Goal: Information Seeking & Learning: Learn about a topic

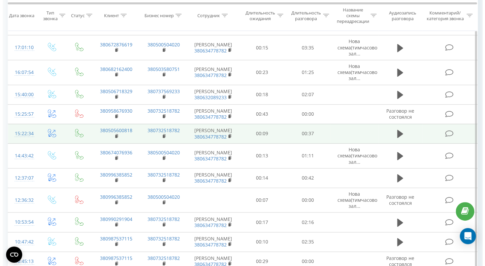
scroll to position [101, 0]
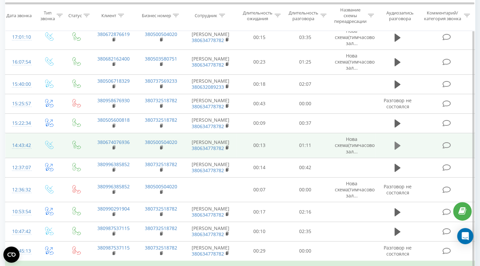
click at [399, 150] on icon at bounding box center [397, 146] width 6 height 8
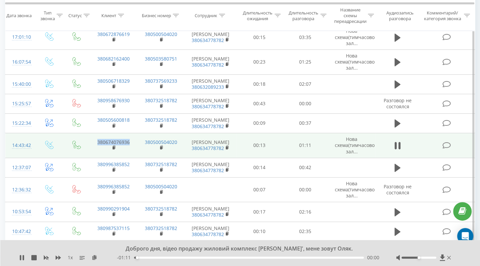
drag, startPoint x: 133, startPoint y: 148, endPoint x: 95, endPoint y: 148, distance: 38.4
click at [95, 148] on td "380674076936" at bounding box center [114, 145] width 48 height 25
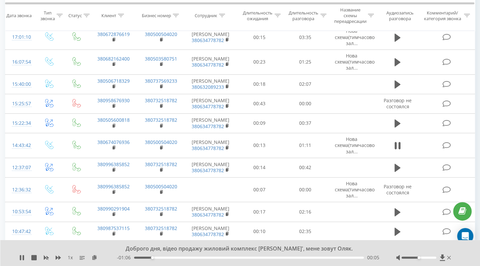
click at [222, 261] on div "Доброго дня, відео продажу жиловий комплекс MAVERICK', мене зовут Оляк. 1 x - 0…" at bounding box center [240, 254] width 480 height 26
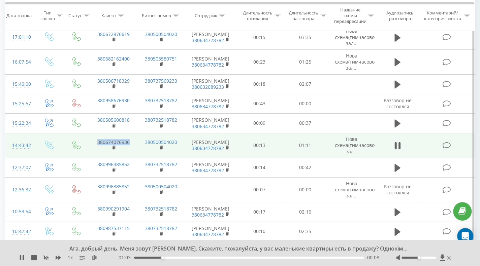
drag, startPoint x: 133, startPoint y: 147, endPoint x: 94, endPoint y: 147, distance: 39.1
click at [94, 147] on td "380674076936" at bounding box center [114, 145] width 48 height 25
copy link "380674076936"
click at [447, 149] on icon at bounding box center [446, 145] width 8 height 7
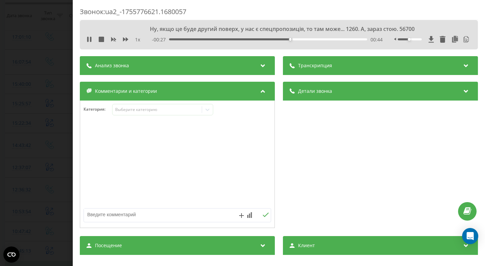
click at [236, 64] on div "Анализ звонка" at bounding box center [177, 65] width 195 height 19
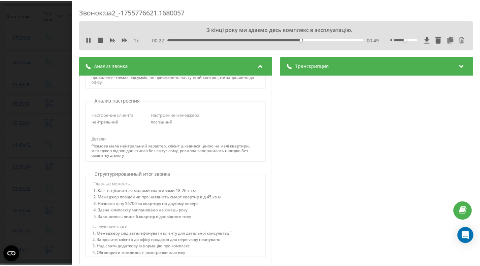
scroll to position [168, 0]
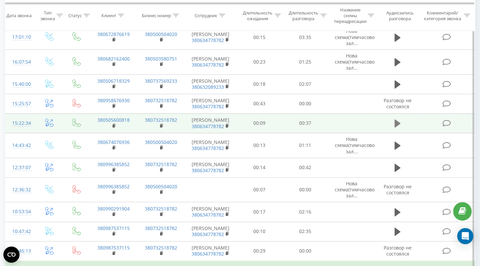
click at [398, 128] on icon at bounding box center [397, 123] width 6 height 9
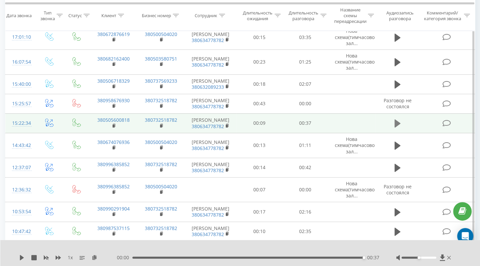
click at [394, 126] on button at bounding box center [397, 124] width 10 height 10
click at [398, 128] on icon at bounding box center [397, 124] width 6 height 8
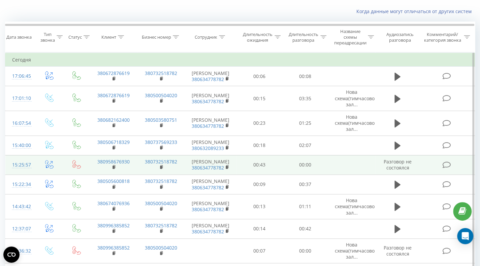
scroll to position [101, 0]
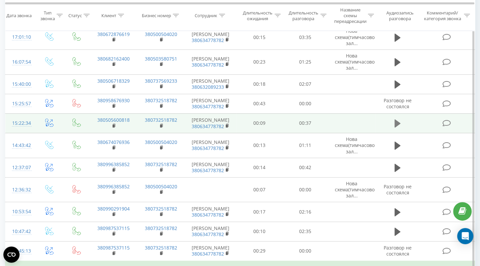
click at [394, 126] on icon at bounding box center [397, 123] width 6 height 9
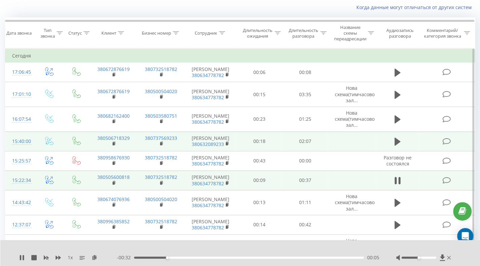
scroll to position [34, 0]
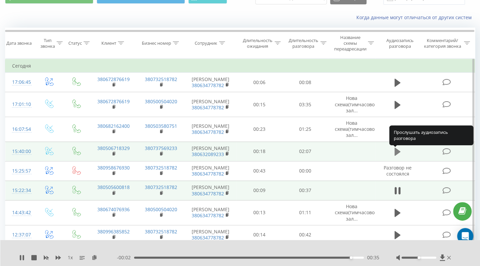
click at [397, 153] on icon at bounding box center [397, 152] width 6 height 8
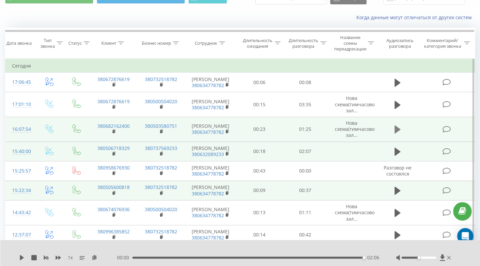
click at [397, 130] on icon at bounding box center [397, 130] width 6 height 8
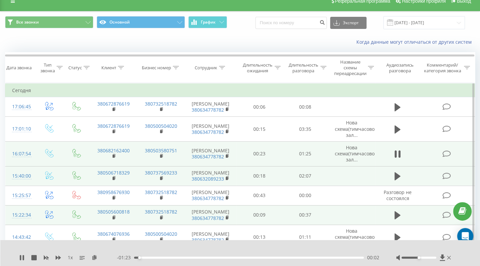
scroll to position [0, 0]
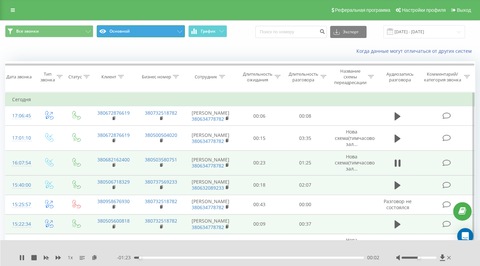
click at [149, 35] on button "Основной" at bounding box center [141, 31] width 88 height 12
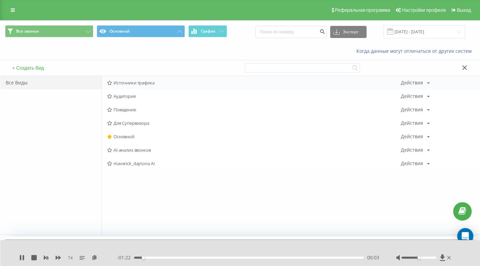
click at [142, 85] on span "Источники трафика" at bounding box center [254, 83] width 294 height 5
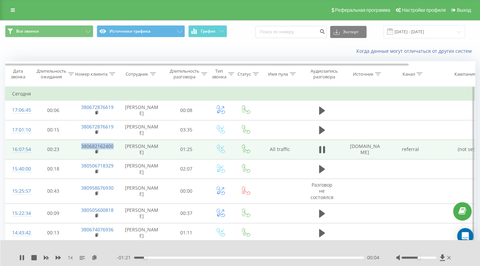
drag, startPoint x: 116, startPoint y: 147, endPoint x: 76, endPoint y: 146, distance: 40.1
click at [76, 146] on td "380682162400" at bounding box center [96, 150] width 44 height 20
copy link "380682162400"
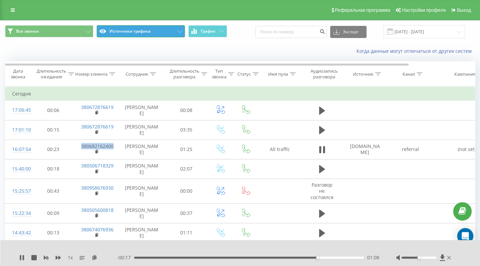
click at [130, 31] on button "Источники трафика" at bounding box center [141, 31] width 88 height 12
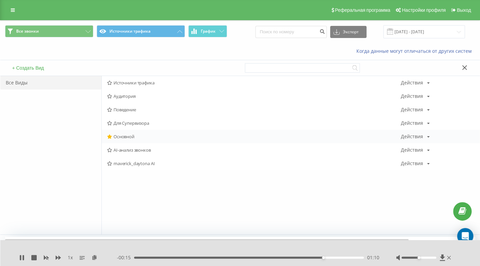
click at [123, 134] on span "Основной" at bounding box center [254, 136] width 294 height 5
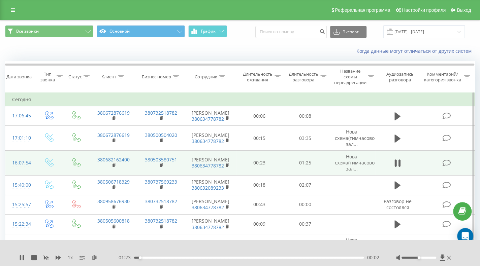
click at [448, 163] on icon at bounding box center [446, 163] width 8 height 7
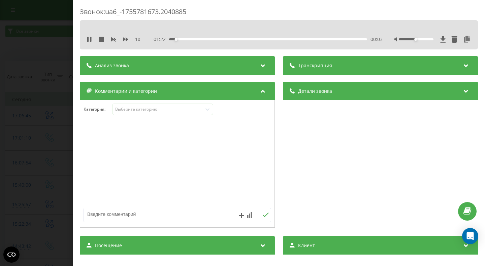
click at [259, 64] on icon at bounding box center [263, 64] width 8 height 7
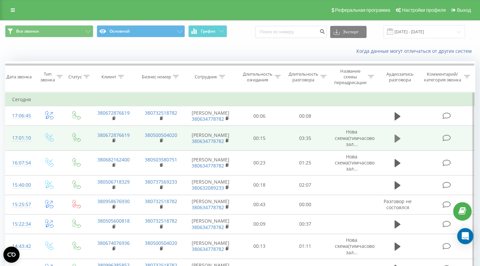
click at [398, 138] on icon at bounding box center [397, 138] width 6 height 8
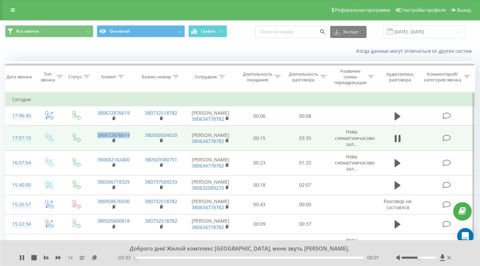
drag, startPoint x: 133, startPoint y: 136, endPoint x: 91, endPoint y: 131, distance: 42.4
click at [91, 131] on td "380672876619" at bounding box center [114, 138] width 48 height 25
copy link "380672876619"
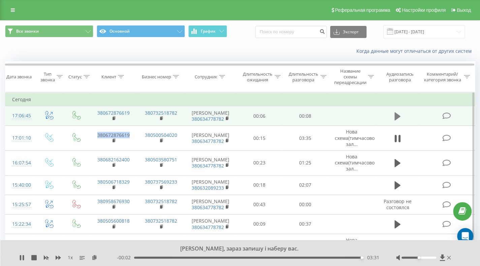
click at [395, 116] on icon at bounding box center [397, 117] width 6 height 8
click at [399, 117] on icon at bounding box center [399, 116] width 2 height 7
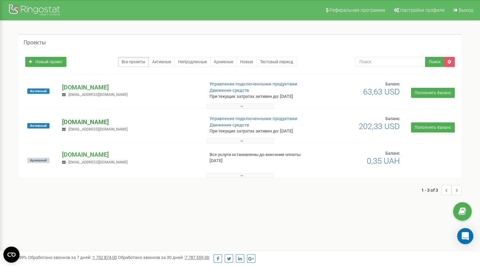
click at [101, 121] on p "[DOMAIN_NAME]" at bounding box center [130, 122] width 136 height 9
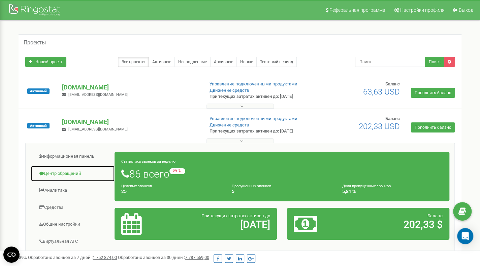
click at [68, 171] on link "Центр обращений" at bounding box center [73, 174] width 84 height 17
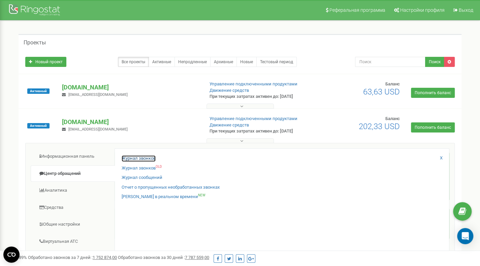
click at [141, 157] on link "Журнал звонков" at bounding box center [139, 159] width 34 height 6
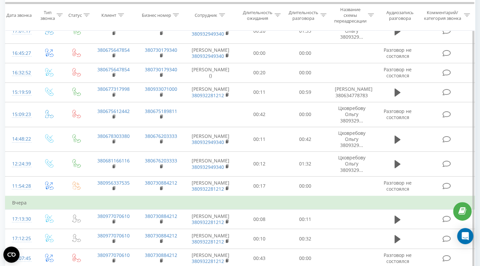
scroll to position [101, 0]
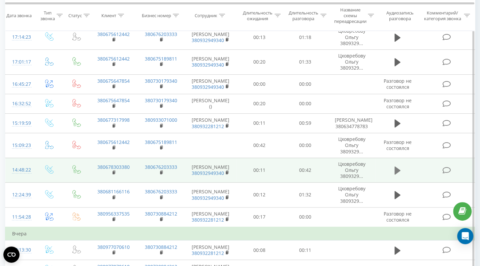
click at [398, 173] on icon at bounding box center [397, 171] width 6 height 8
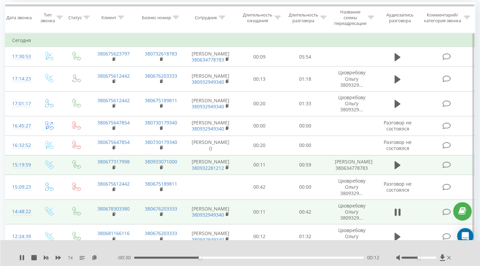
scroll to position [67, 0]
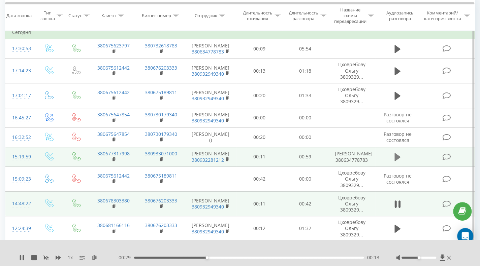
click at [396, 161] on icon at bounding box center [397, 157] width 6 height 8
drag, startPoint x: 134, startPoint y: 158, endPoint x: 89, endPoint y: 158, distance: 44.8
click at [89, 158] on tr "15:19:59 380677317998 380933071000 [PERSON_NAME] 380932281212 00:11 00:59 [PERS…" at bounding box center [240, 157] width 470 height 20
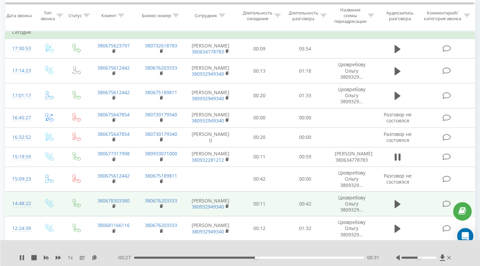
drag, startPoint x: 107, startPoint y: 161, endPoint x: 231, endPoint y: 24, distance: 184.8
click at [231, 24] on th "Сотрудник" at bounding box center [210, 15] width 51 height 31
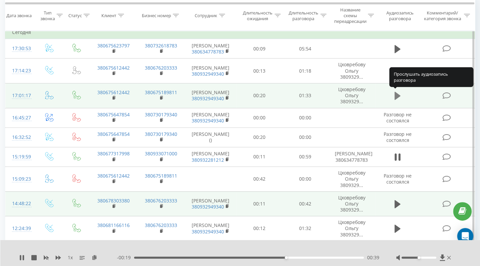
click at [398, 96] on icon at bounding box center [397, 96] width 6 height 8
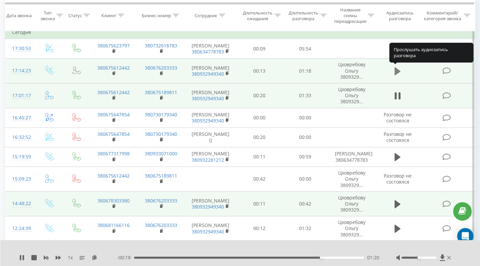
click at [398, 70] on icon at bounding box center [397, 71] width 6 height 8
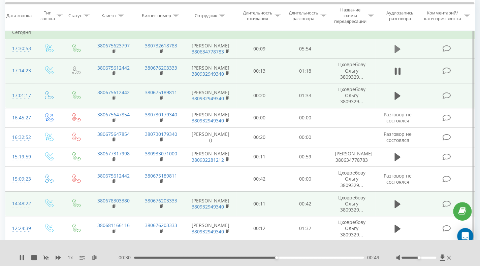
click at [400, 49] on icon at bounding box center [397, 49] width 6 height 8
click at [396, 48] on icon at bounding box center [396, 48] width 2 height 7
